Goal: Transaction & Acquisition: Purchase product/service

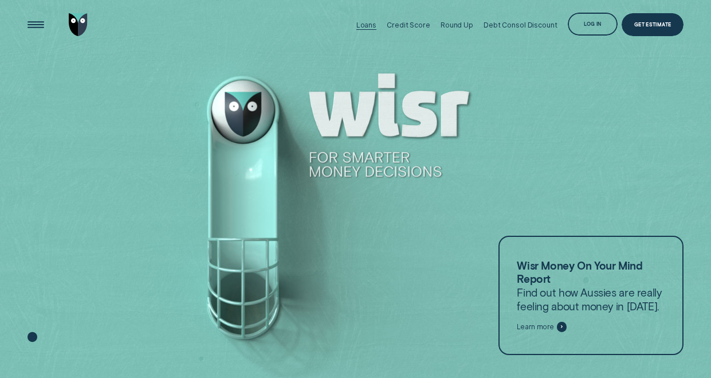
click at [366, 23] on div "Loans" at bounding box center [366, 25] width 20 height 9
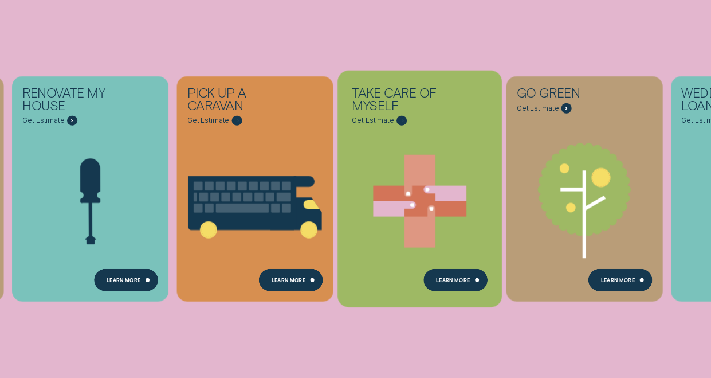
scroll to position [287, 0]
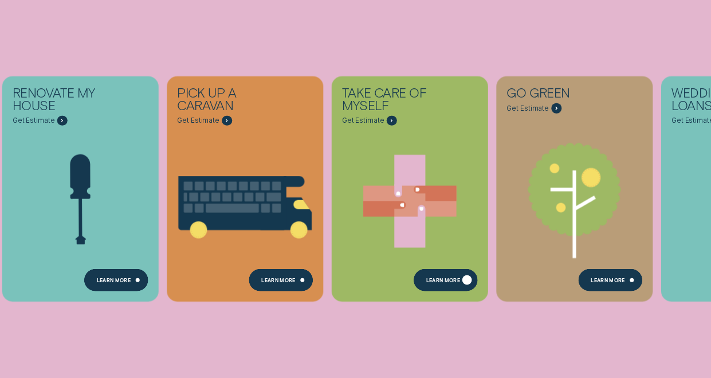
click at [437, 273] on div "Learn more" at bounding box center [446, 280] width 64 height 22
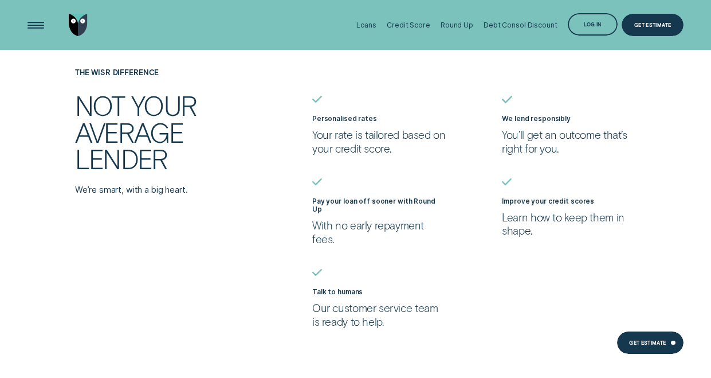
scroll to position [630, 0]
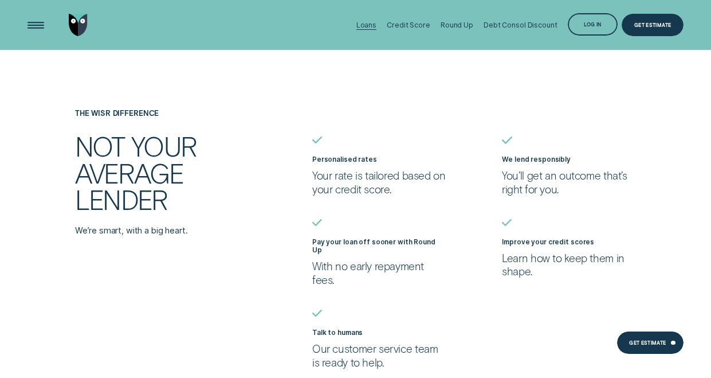
click at [370, 22] on div "Loans" at bounding box center [366, 25] width 20 height 9
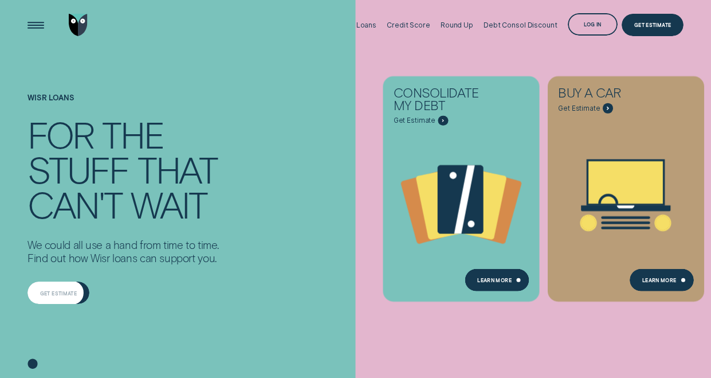
click at [66, 288] on div "Get estimate" at bounding box center [59, 292] width 62 height 22
